Goal: Check status: Check status

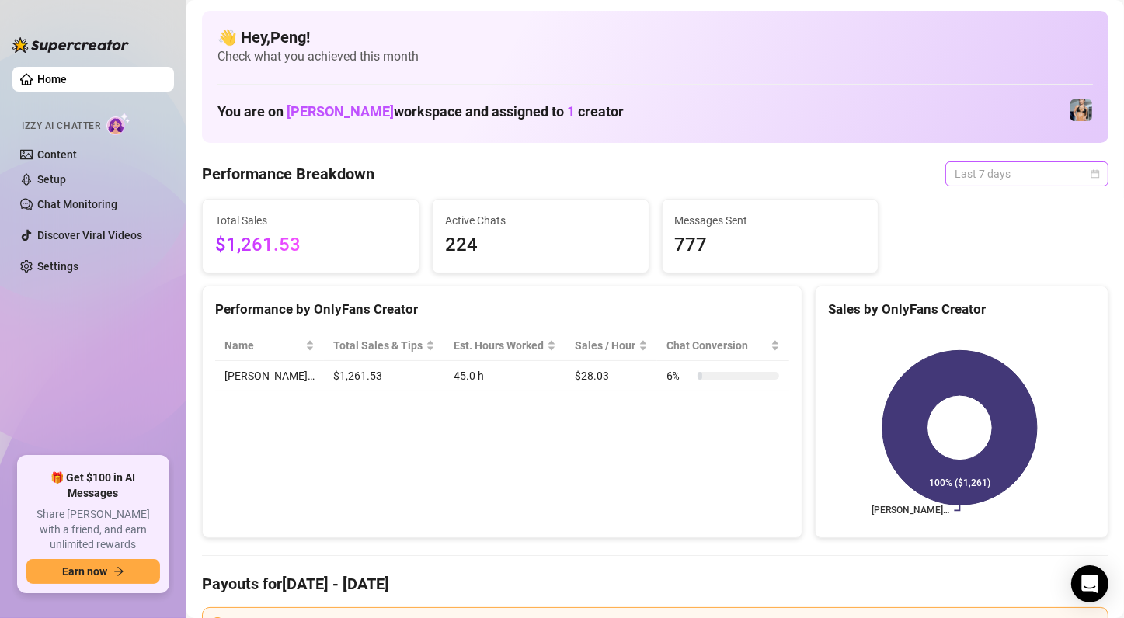
click at [1085, 180] on span "Last 7 days" at bounding box center [1027, 173] width 144 height 23
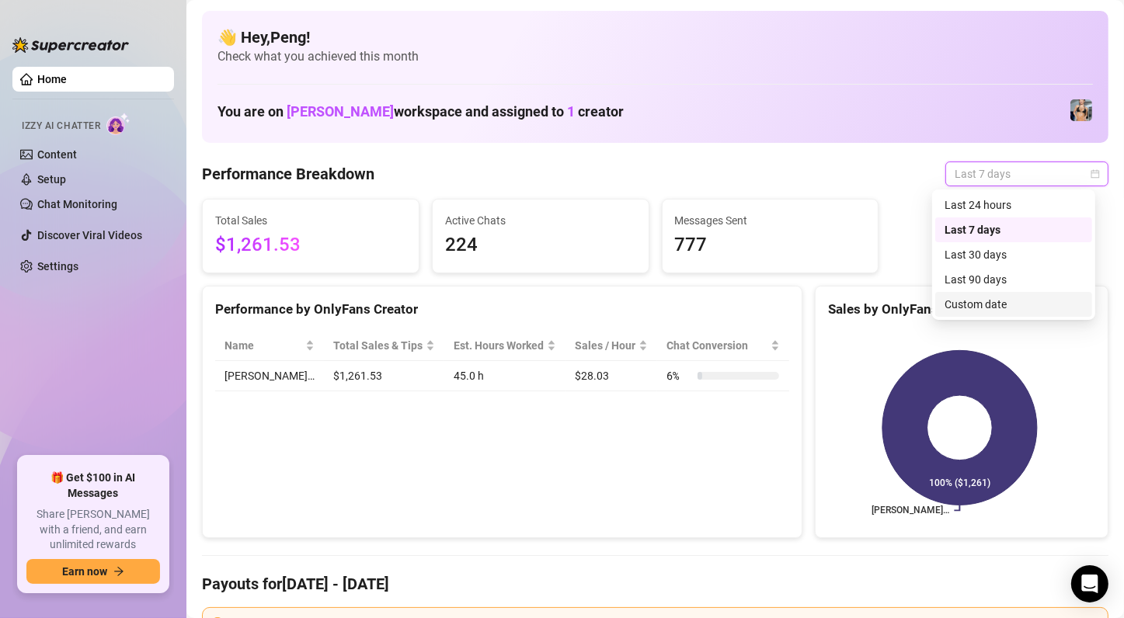
click at [987, 303] on div "Custom date" at bounding box center [1014, 304] width 138 height 17
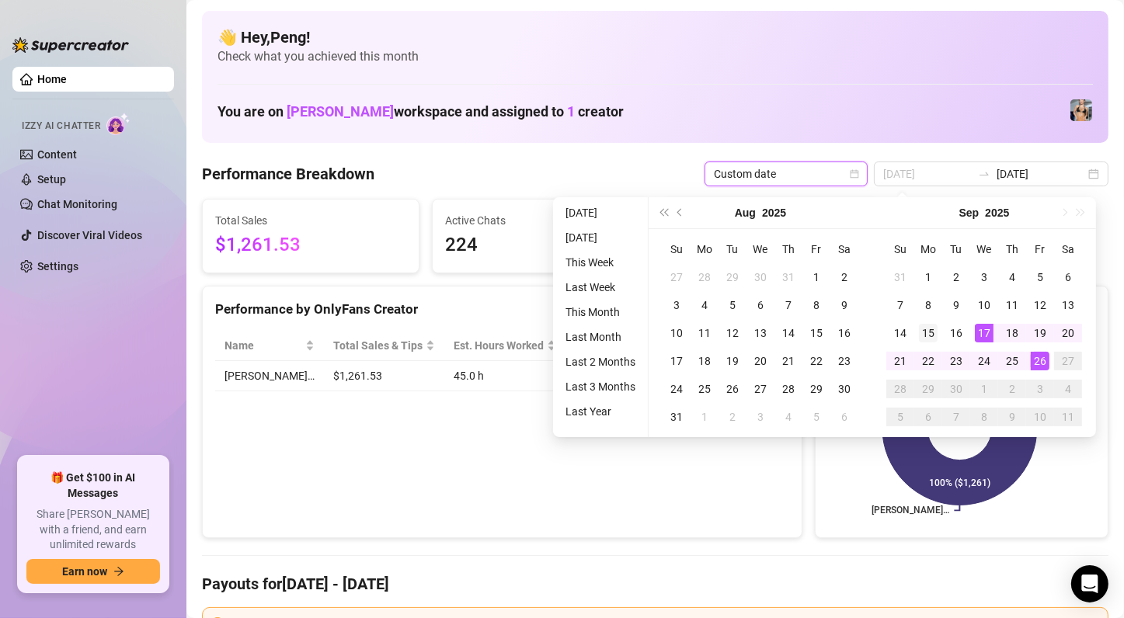
type input "[DATE]"
click at [928, 332] on div "15" at bounding box center [928, 333] width 19 height 19
type input "[DATE]"
click at [1032, 355] on div "26" at bounding box center [1040, 361] width 19 height 19
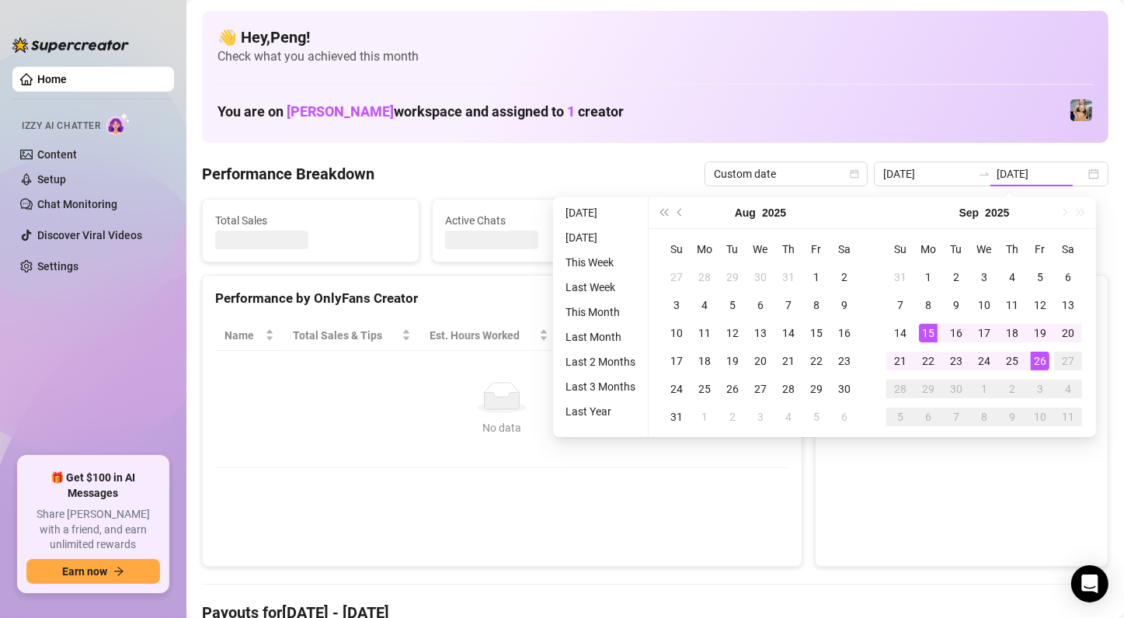
type input "[DATE]"
